Goal: Task Accomplishment & Management: Use online tool/utility

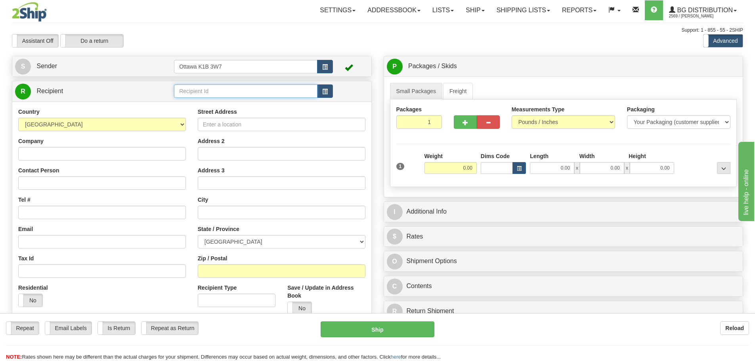
click at [277, 92] on input "text" at bounding box center [245, 90] width 143 height 13
type input "910629"
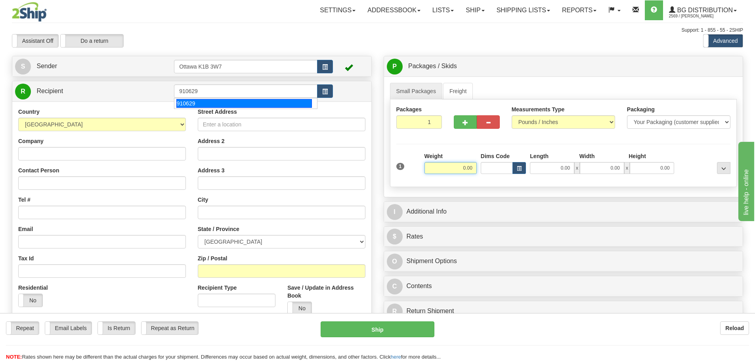
click at [263, 39] on div "Assistant On Assistant Off Do a return Do a return" at bounding box center [160, 40] width 309 height 13
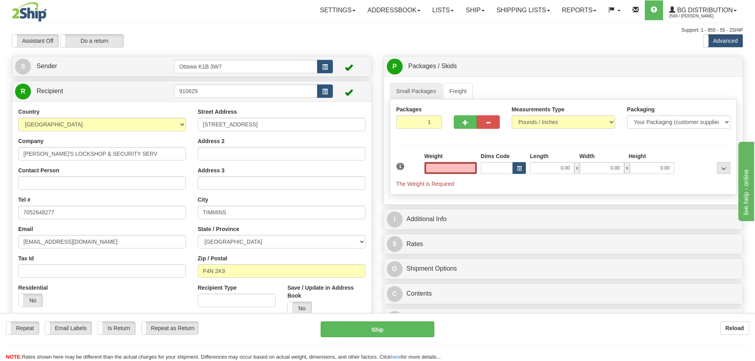
type input "0.00"
click at [461, 129] on div at bounding box center [477, 120] width 58 height 31
click at [464, 125] on span "button" at bounding box center [465, 122] width 6 height 5
click at [464, 124] on span "button" at bounding box center [465, 122] width 6 height 5
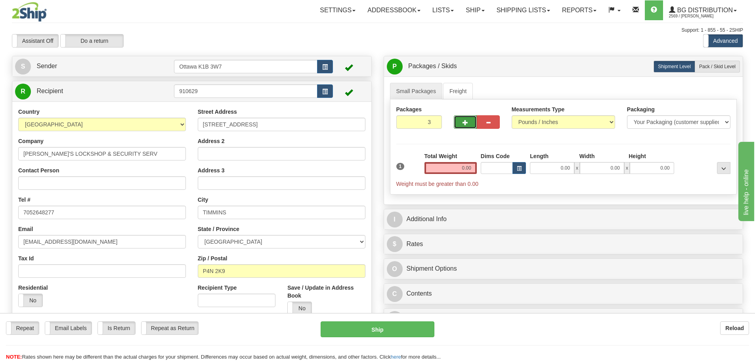
type input "4"
click at [728, 66] on span "Pack / Skid Level" at bounding box center [717, 67] width 36 height 6
radio input "true"
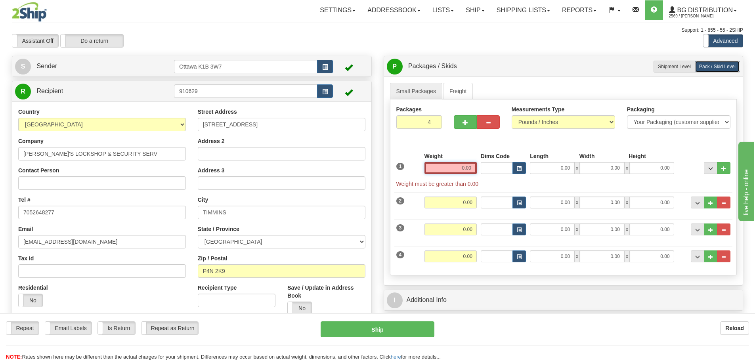
click at [434, 173] on input "0.00" at bounding box center [450, 168] width 52 height 12
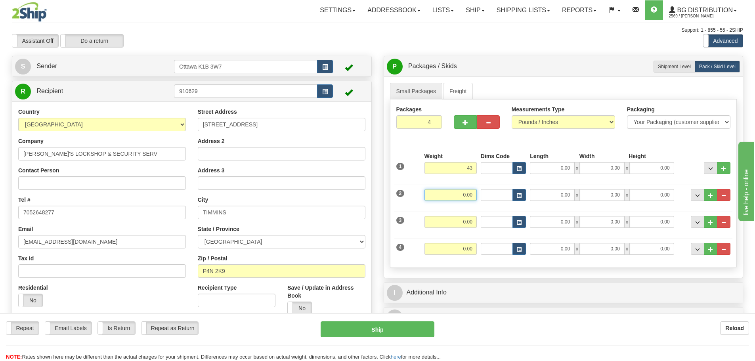
drag, startPoint x: 463, startPoint y: 195, endPoint x: 433, endPoint y: 204, distance: 31.2
click at [463, 195] on input "0.00" at bounding box center [450, 195] width 52 height 12
type input "43.00"
type input "34.00"
click at [475, 219] on input "0.00" at bounding box center [450, 222] width 52 height 12
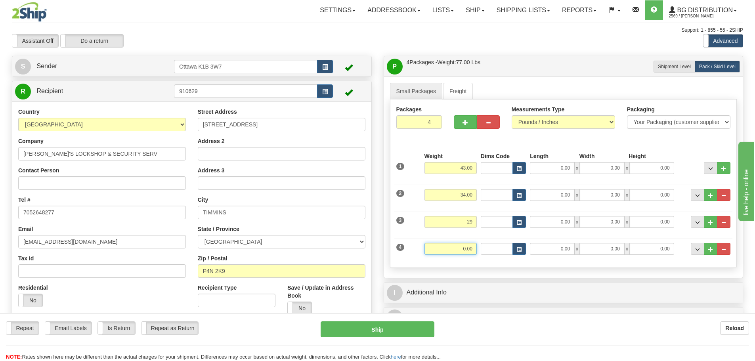
type input "29.00"
click at [471, 246] on input "0.00" at bounding box center [450, 249] width 52 height 12
type input "24.00"
click at [372, 251] on div "Create a label for the return Create Pickup Without Label [STREET_ADDRESS]" at bounding box center [192, 218] width 372 height 325
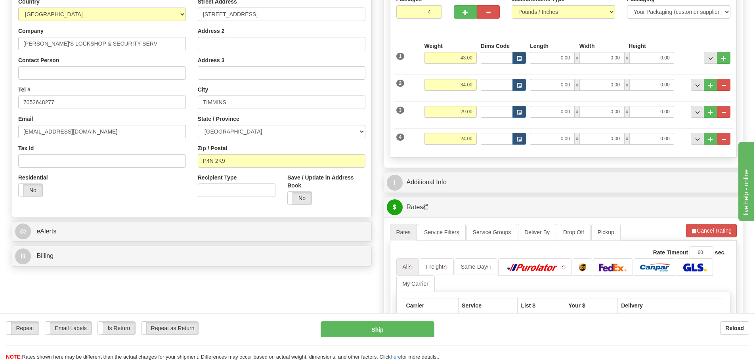
scroll to position [119, 0]
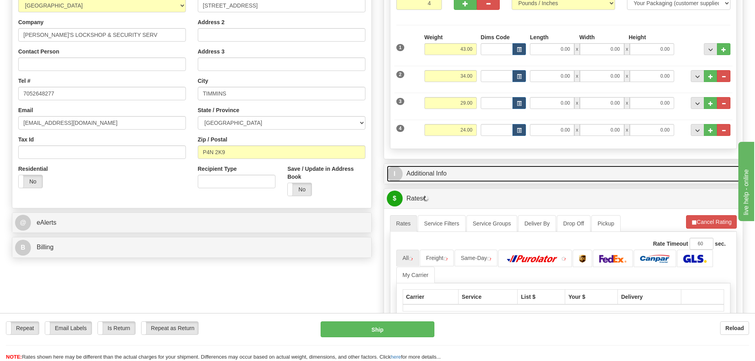
click at [471, 175] on link "I Additional Info" at bounding box center [563, 174] width 353 height 16
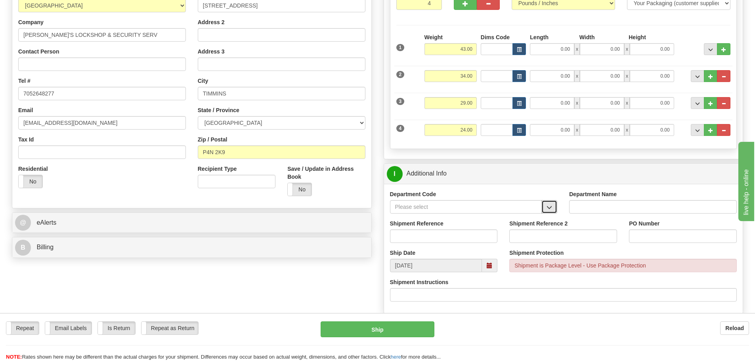
click at [548, 206] on span "button" at bounding box center [549, 207] width 6 height 5
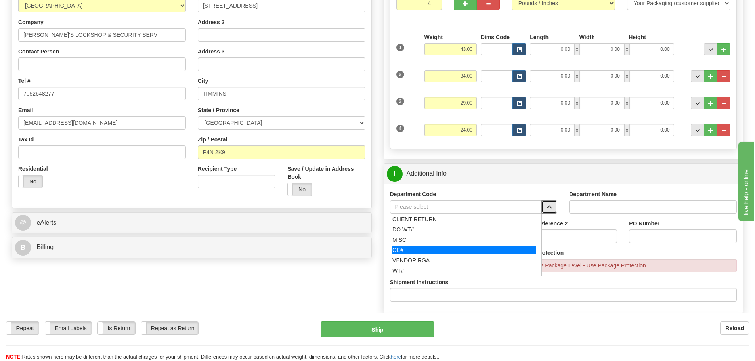
click at [472, 246] on div "OE#" at bounding box center [464, 250] width 144 height 9
type input "OE#"
type input "ORDERS"
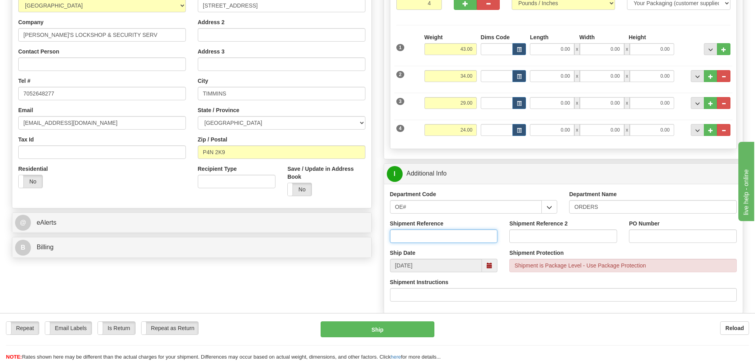
click at [459, 237] on input "Shipment Reference" at bounding box center [444, 235] width 108 height 13
type input "10202813-00"
click at [677, 238] on input "PO Number" at bounding box center [683, 235] width 108 height 13
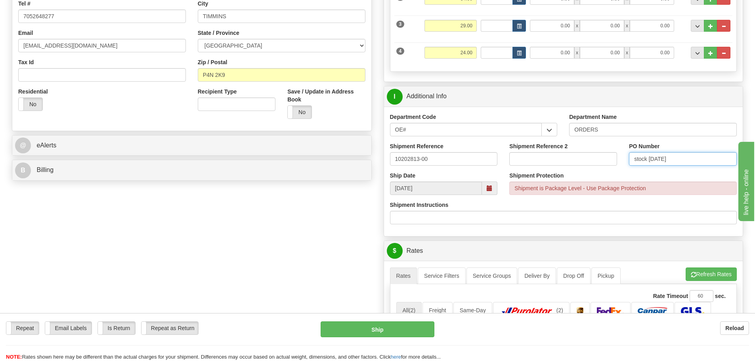
scroll to position [317, 0]
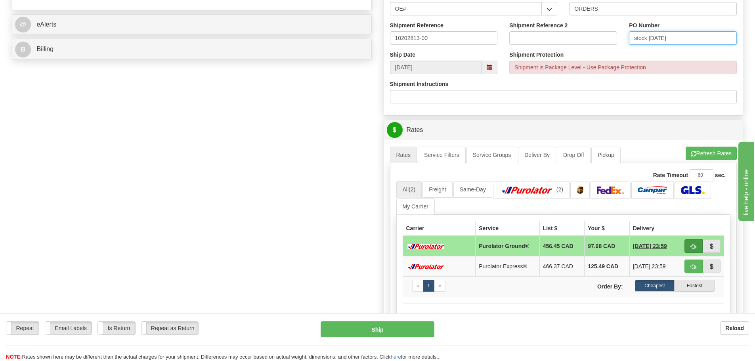
type input "stock [DATE]"
click at [694, 251] on button "button" at bounding box center [693, 245] width 18 height 13
type input "260"
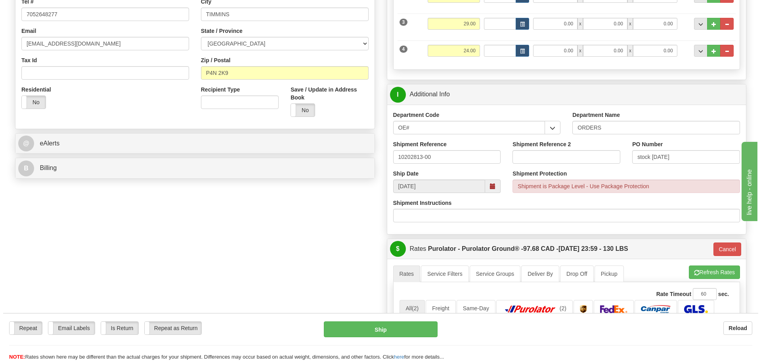
scroll to position [158, 0]
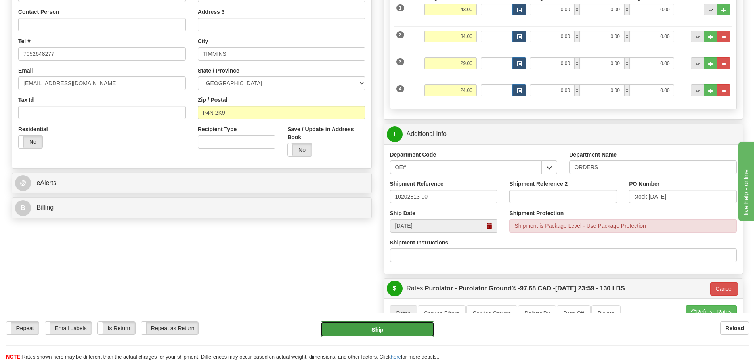
click at [409, 336] on button "Ship" at bounding box center [378, 329] width 114 height 16
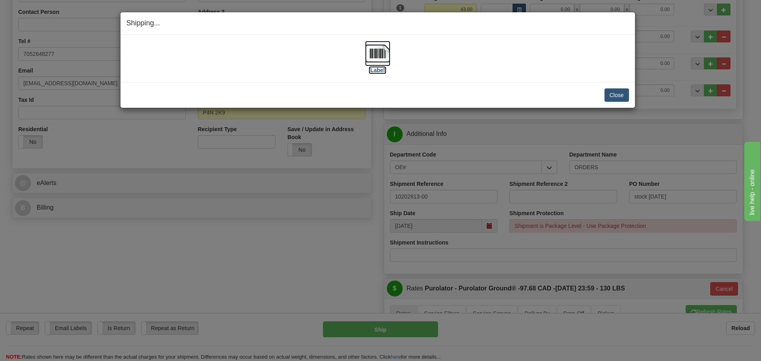
click at [381, 73] on label "[Label]" at bounding box center [377, 70] width 18 height 8
